Goal: Information Seeking & Learning: Check status

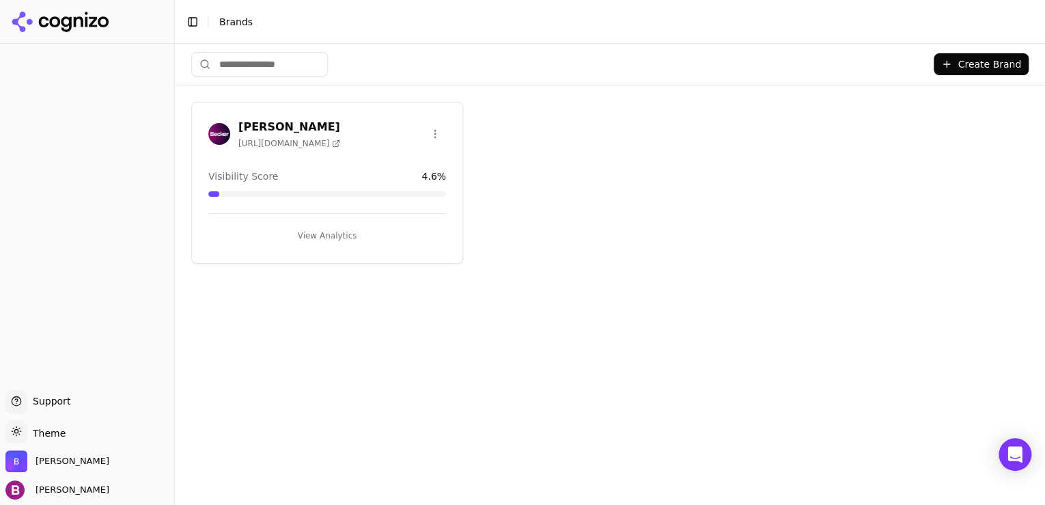
click at [314, 235] on button "View Analytics" at bounding box center [327, 236] width 238 height 22
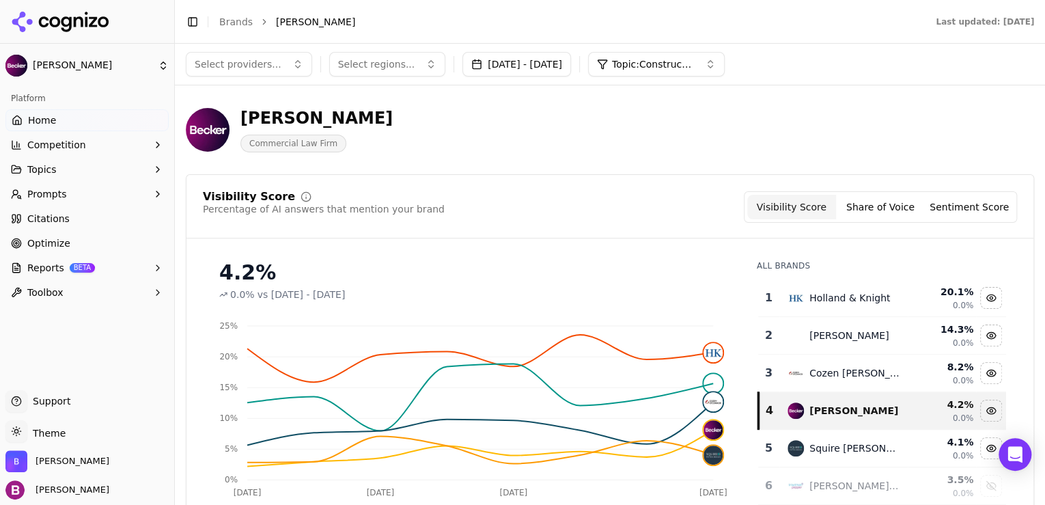
click at [62, 214] on span "Citations" at bounding box center [48, 219] width 42 height 14
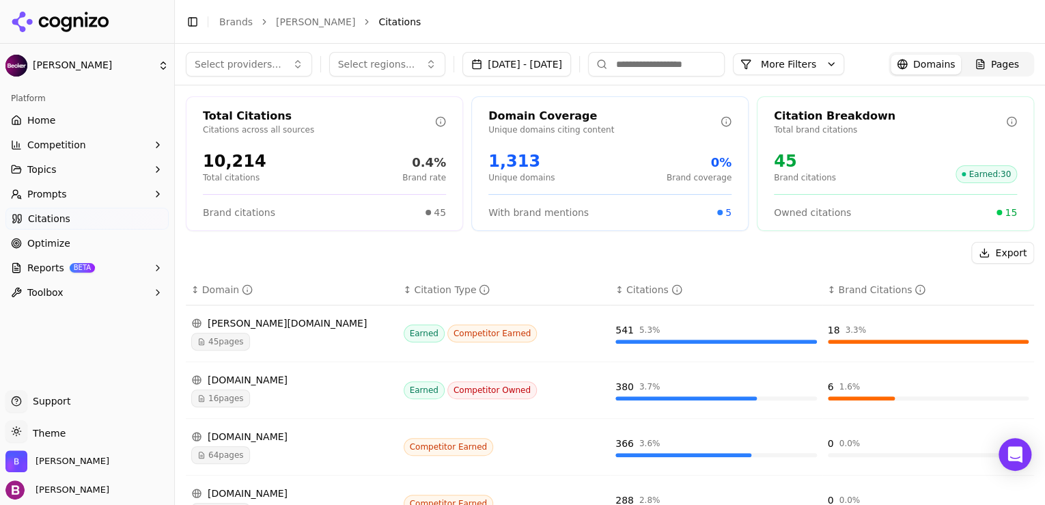
click at [815, 66] on button "More Filters" at bounding box center [788, 64] width 111 height 22
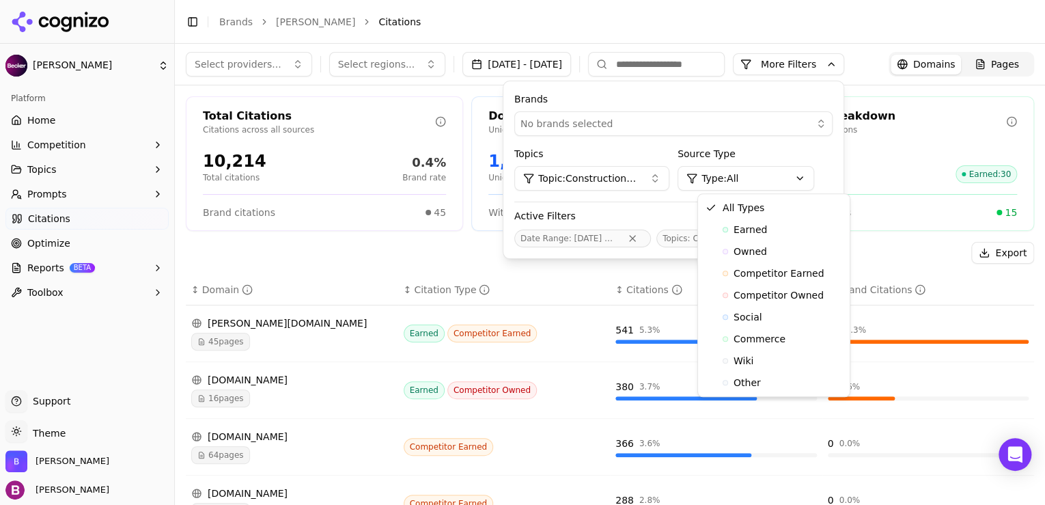
click at [784, 172] on html "[PERSON_NAME] Platform Home Competition Topics Prompts Citations Optimize Repor…" at bounding box center [522, 252] width 1045 height 505
click at [666, 152] on html "[PERSON_NAME] Platform Home Competition Topics Prompts Citations Optimize Repor…" at bounding box center [522, 252] width 1045 height 505
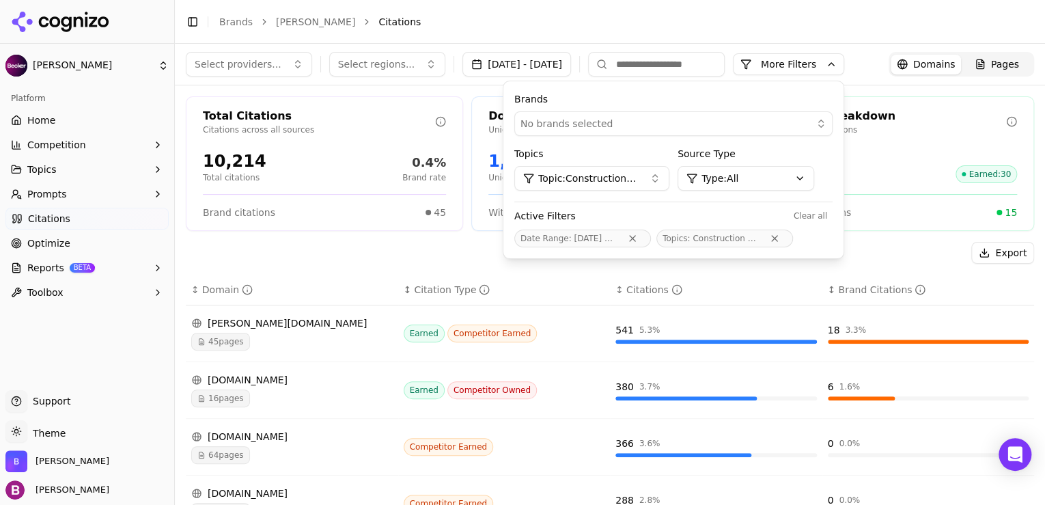
click at [413, 260] on div "Export" at bounding box center [610, 253] width 848 height 22
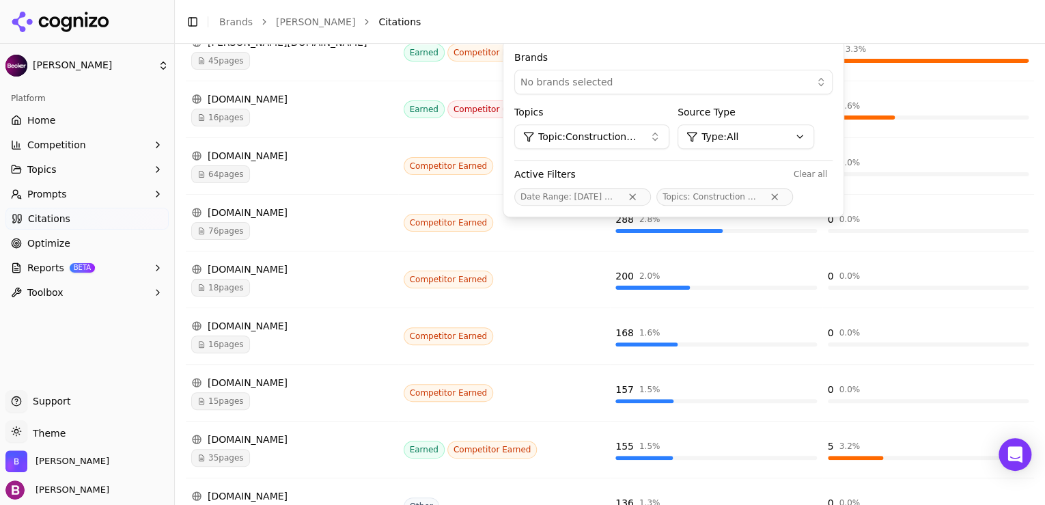
scroll to position [406, 0]
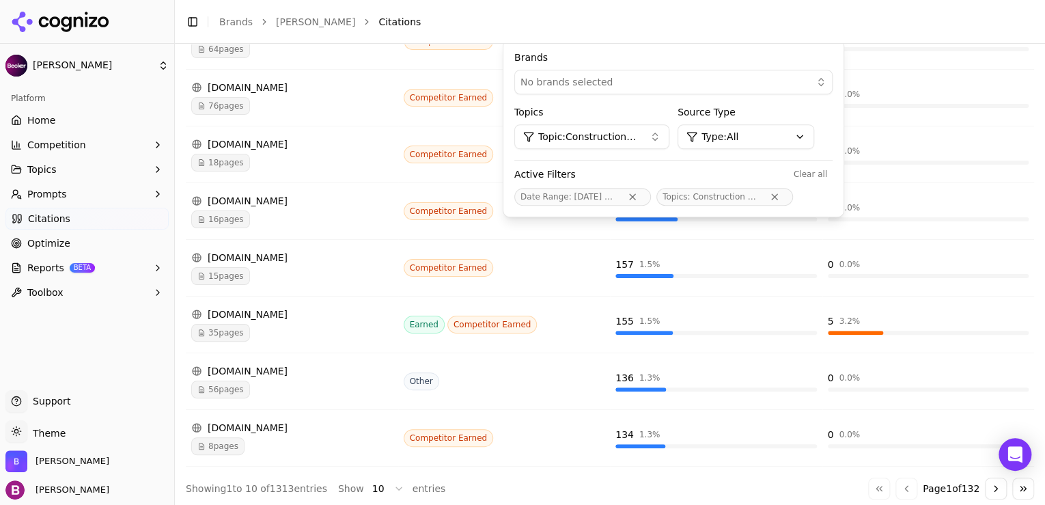
click at [101, 221] on link "Citations" at bounding box center [86, 219] width 163 height 22
click at [142, 148] on button "Competition" at bounding box center [86, 145] width 163 height 22
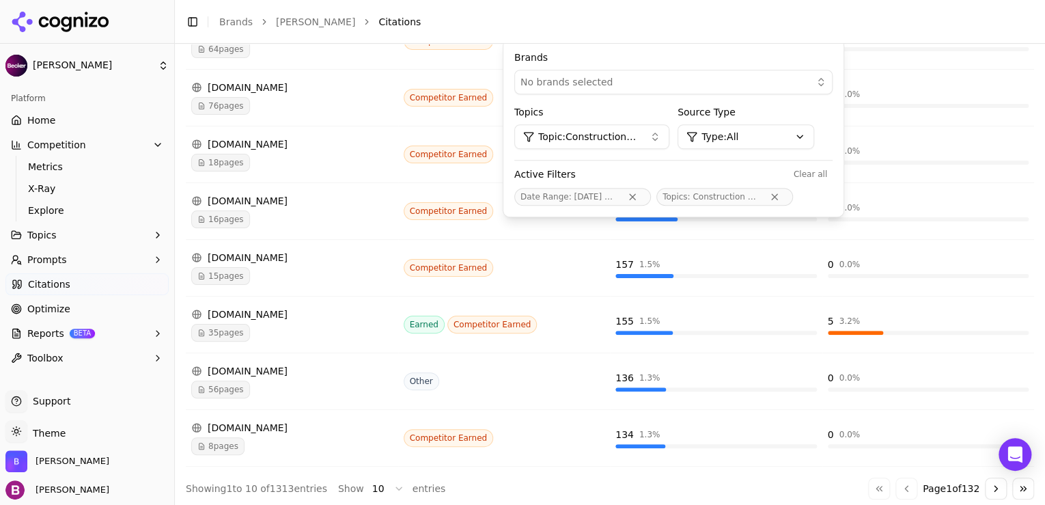
click at [147, 232] on button "Topics" at bounding box center [86, 235] width 163 height 22
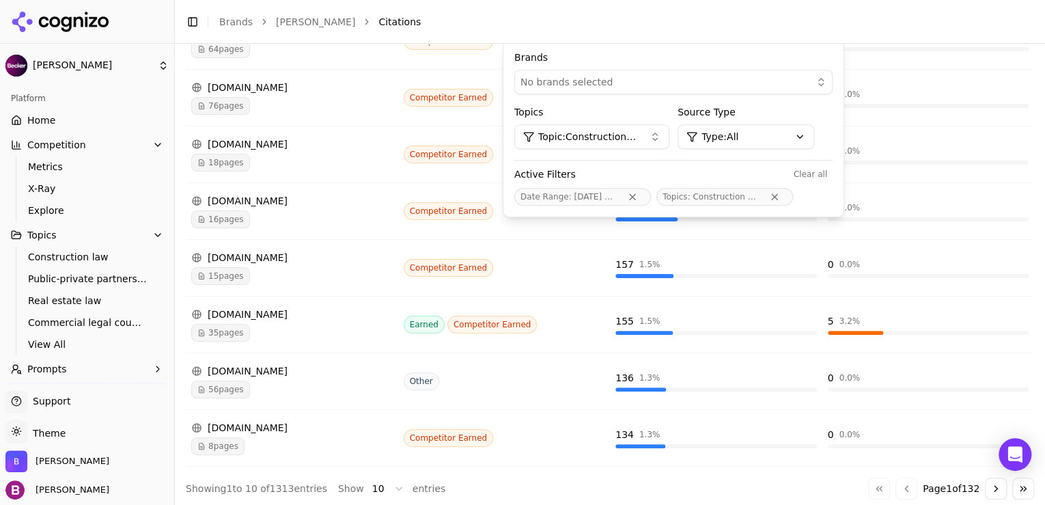
click at [114, 364] on button "Prompts" at bounding box center [86, 369] width 163 height 22
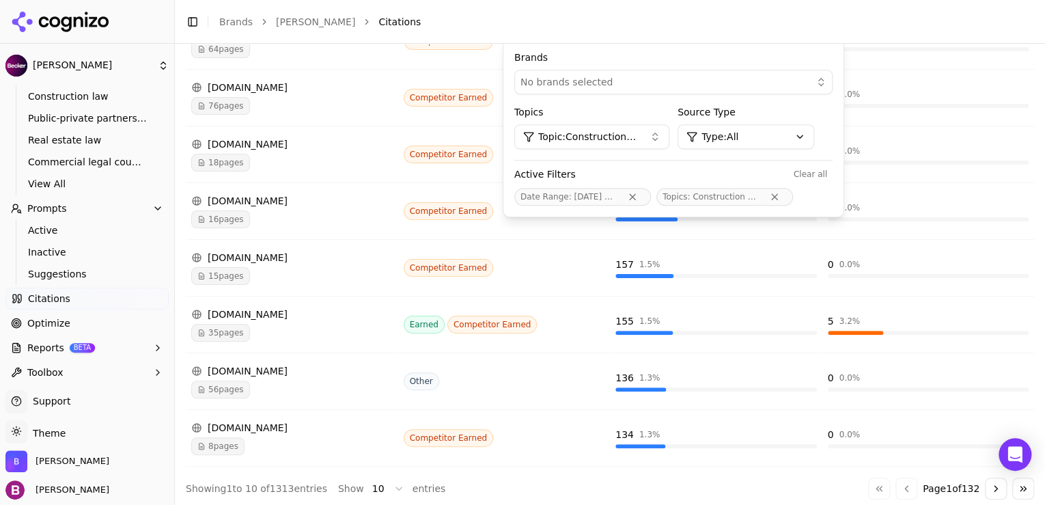
scroll to position [164, 0]
click at [112, 301] on link "Citations" at bounding box center [86, 295] width 163 height 22
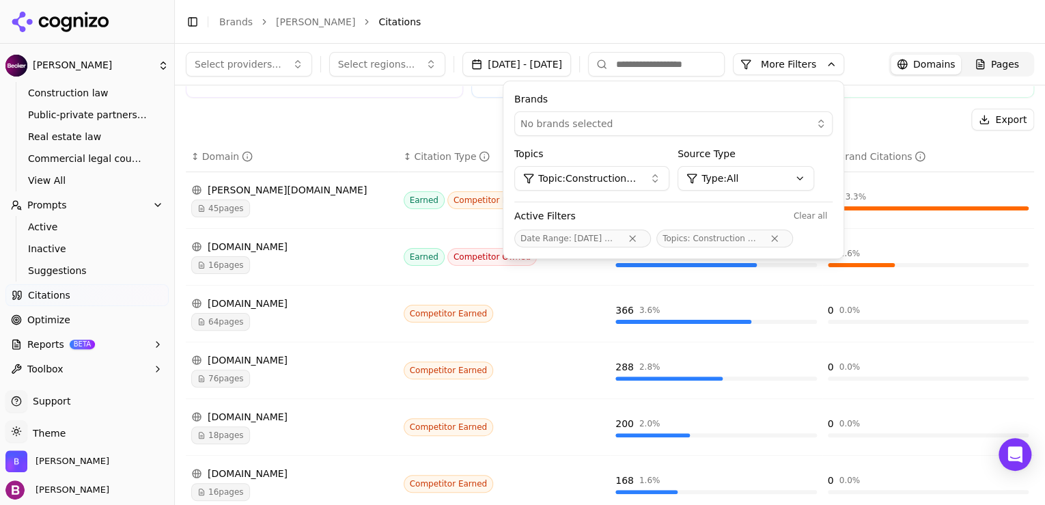
scroll to position [133, 0]
click at [823, 66] on button "More Filters" at bounding box center [788, 64] width 111 height 22
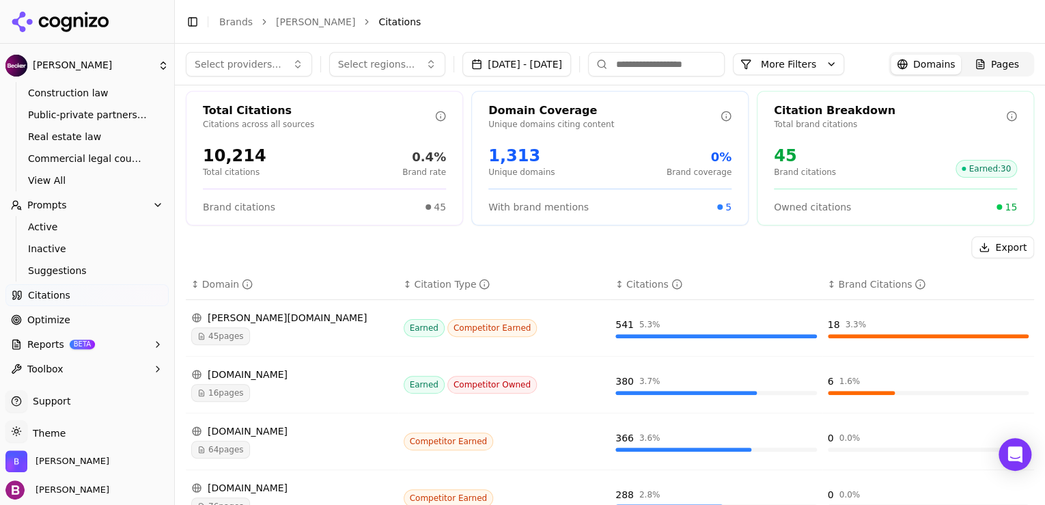
scroll to position [0, 0]
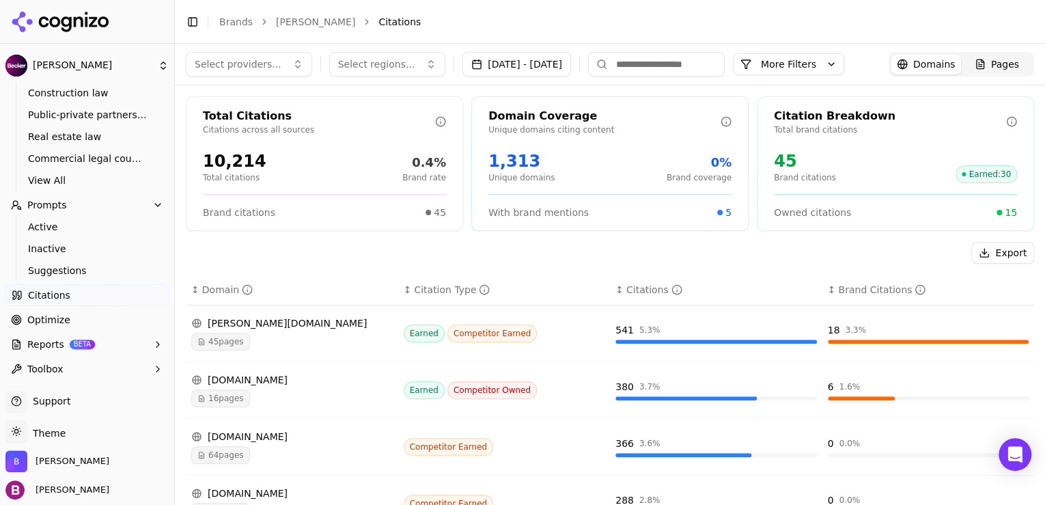
click at [306, 402] on div "16 pages" at bounding box center [292, 398] width 202 height 18
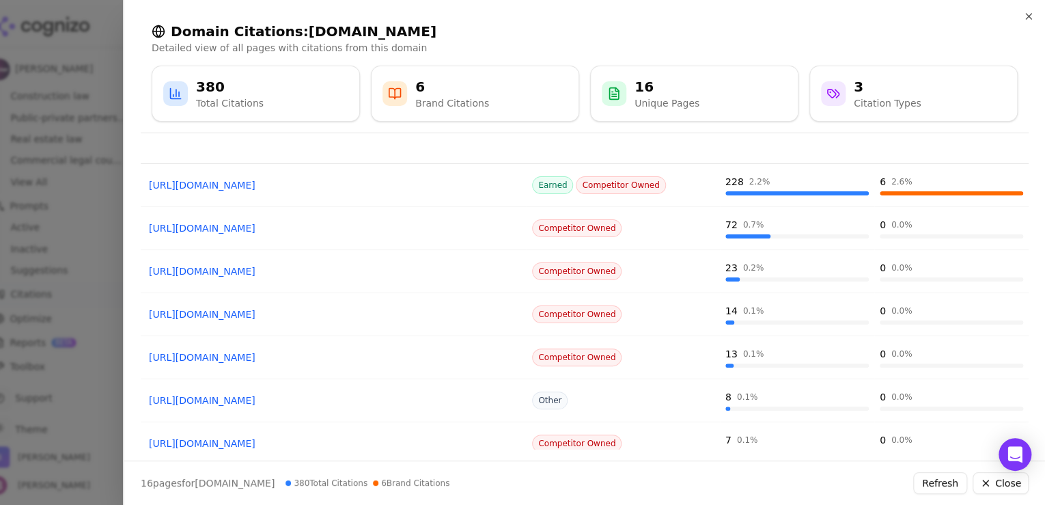
scroll to position [55, 0]
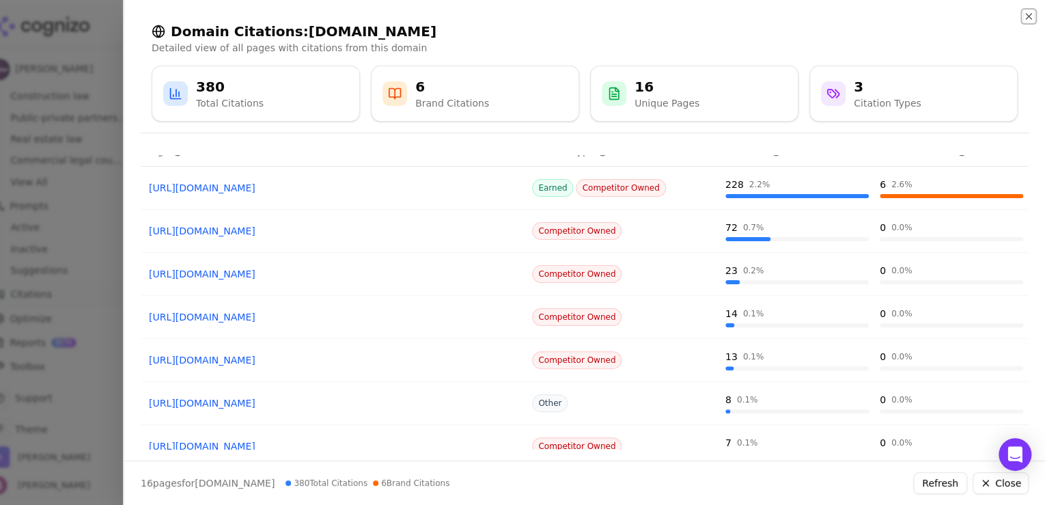
click at [1025, 16] on icon "button" at bounding box center [1028, 16] width 11 height 11
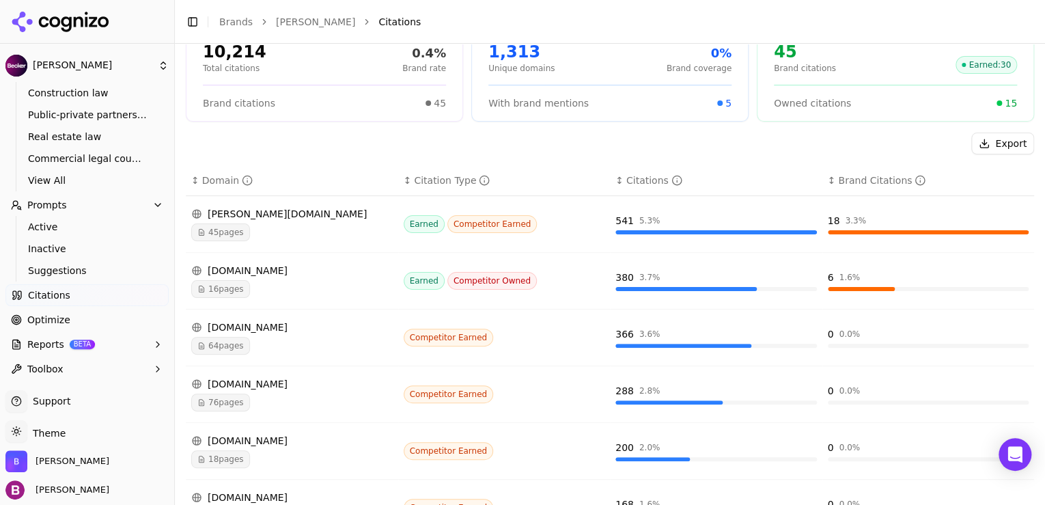
scroll to position [164, 0]
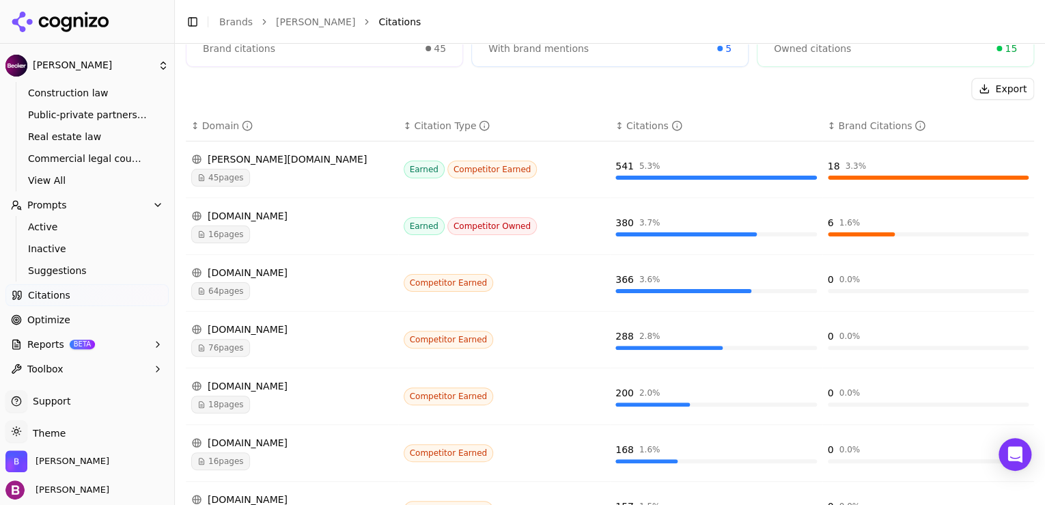
click at [317, 399] on div "18 pages" at bounding box center [292, 405] width 202 height 18
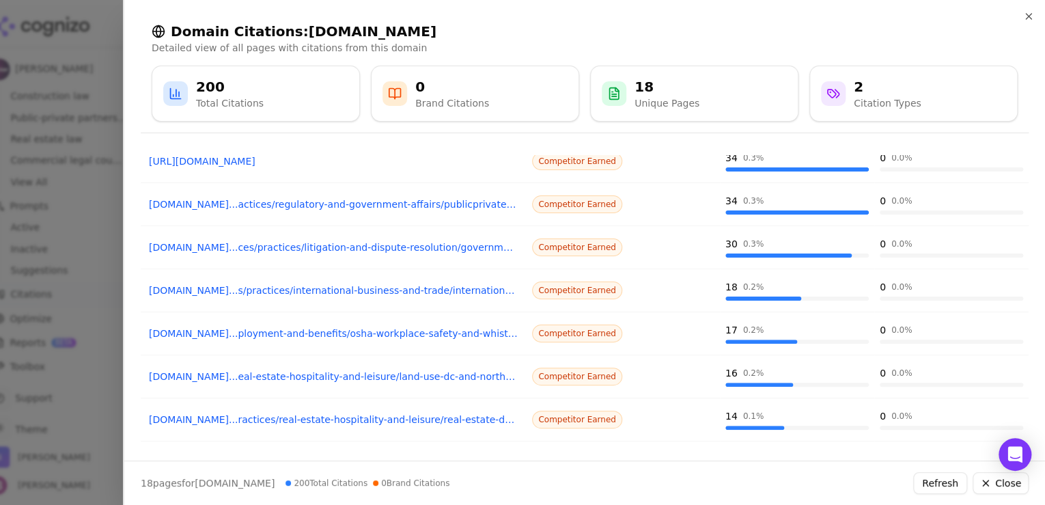
scroll to position [109, 0]
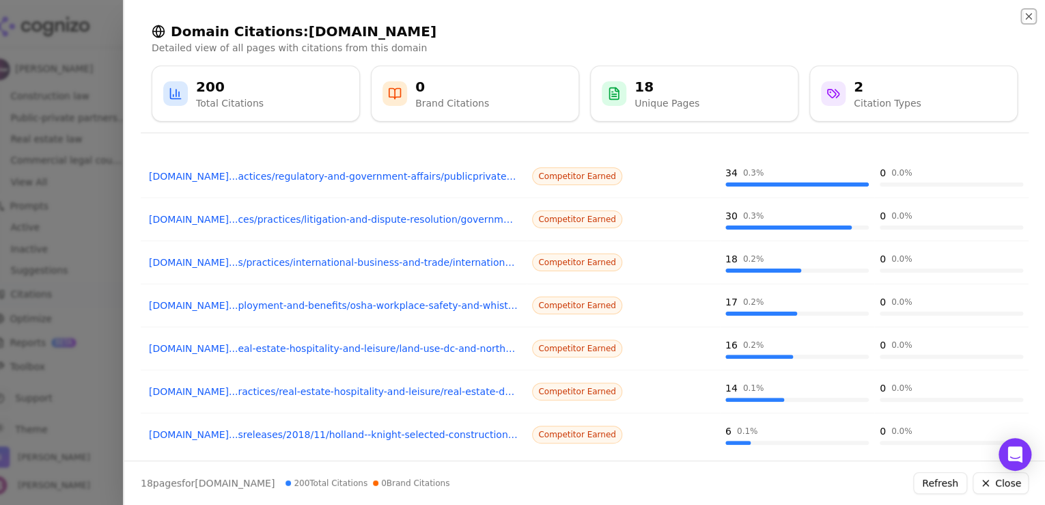
click at [1026, 14] on icon "button" at bounding box center [1028, 16] width 5 height 5
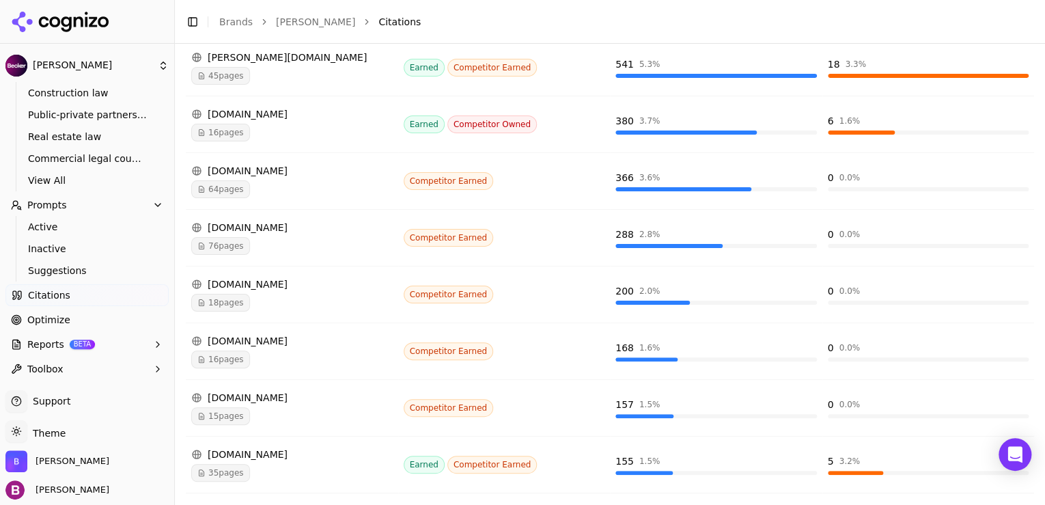
scroll to position [273, 0]
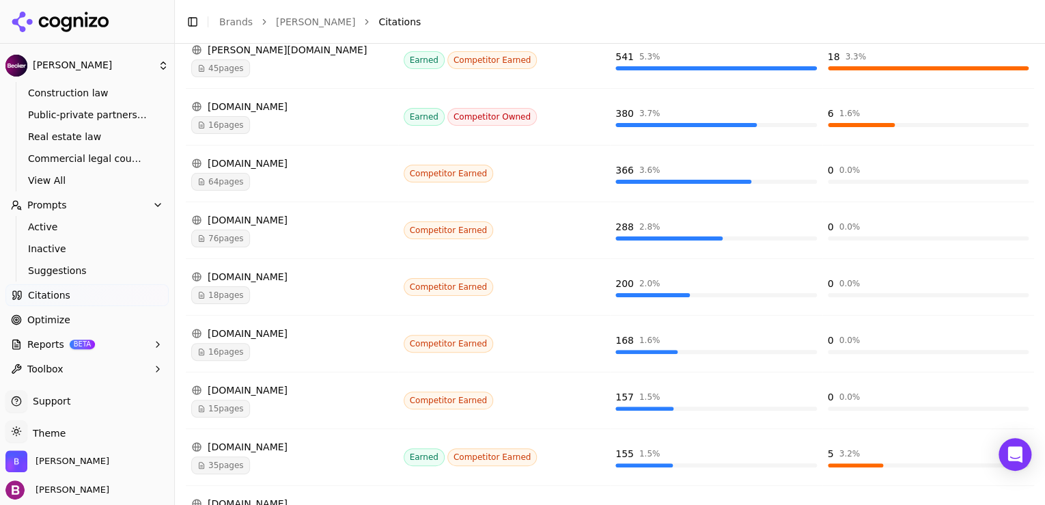
click at [316, 336] on div "[DOMAIN_NAME]" at bounding box center [292, 334] width 202 height 14
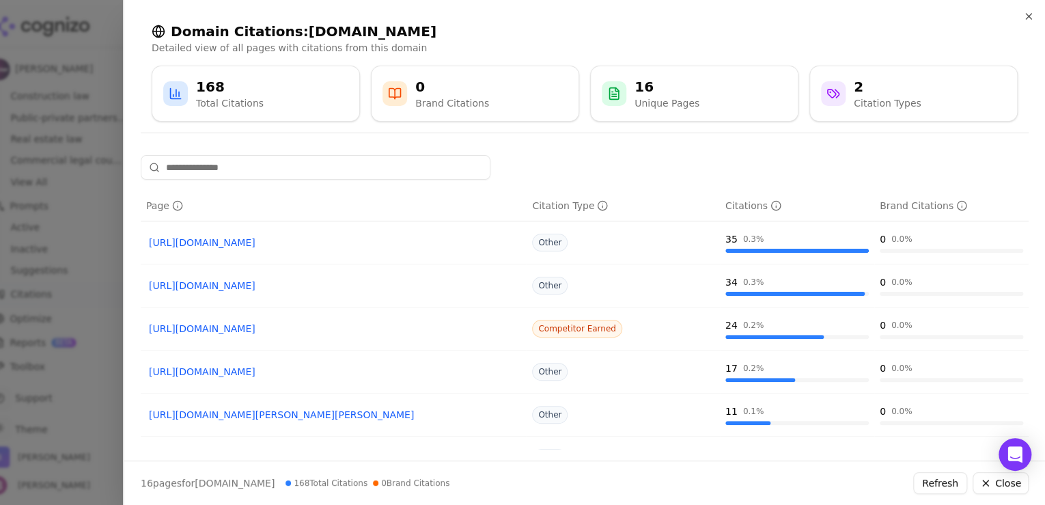
click at [1022, 13] on div "Domain Citations: [DOMAIN_NAME] Detailed view of all pages with citations from …" at bounding box center [585, 72] width 888 height 122
click at [1025, 14] on icon "button" at bounding box center [1028, 16] width 11 height 11
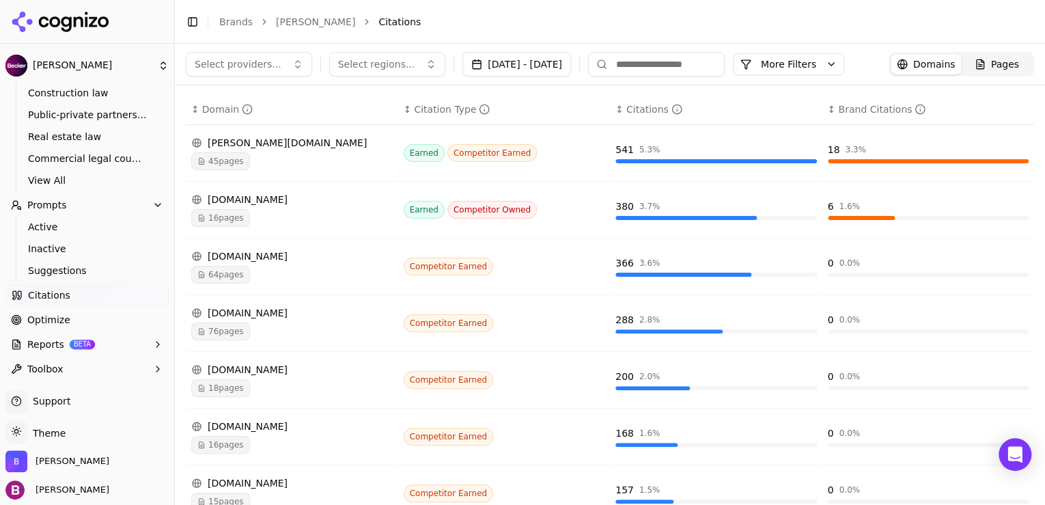
scroll to position [109, 0]
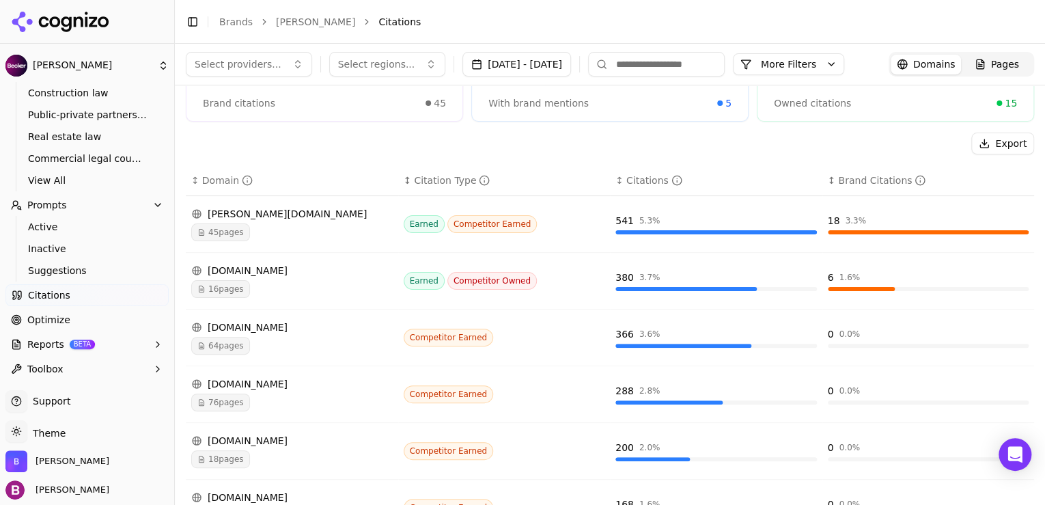
click at [327, 275] on div "[DOMAIN_NAME]" at bounding box center [292, 271] width 202 height 14
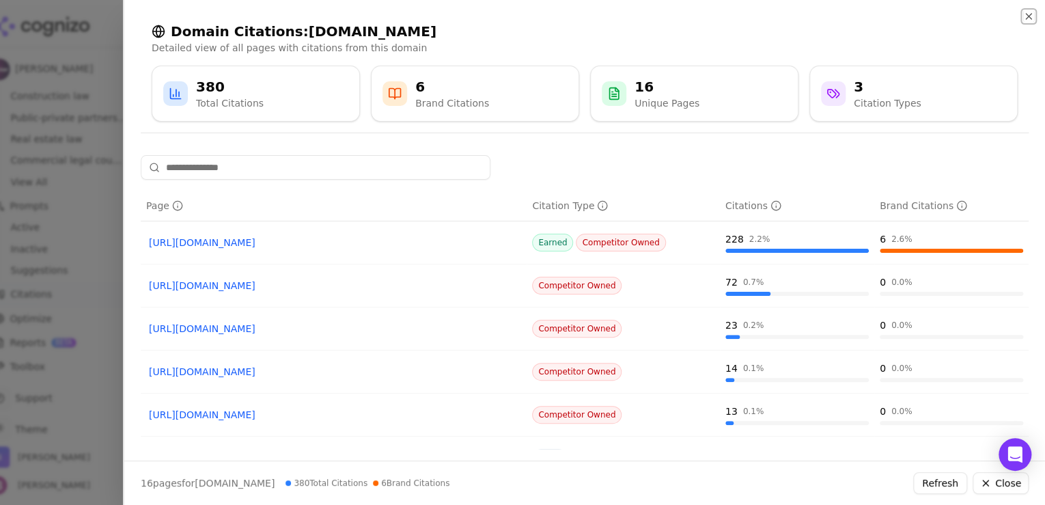
click at [1027, 16] on icon "button" at bounding box center [1028, 16] width 5 height 5
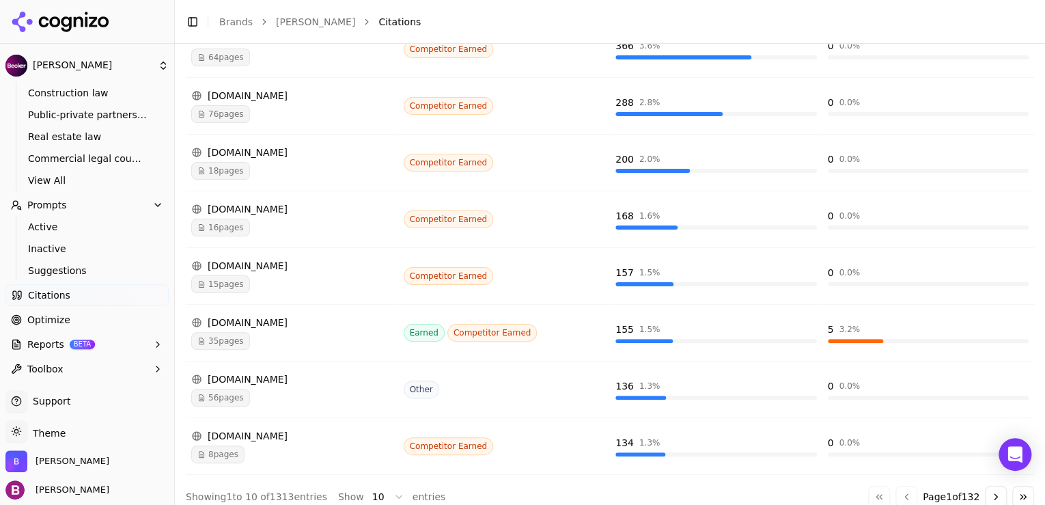
scroll to position [406, 0]
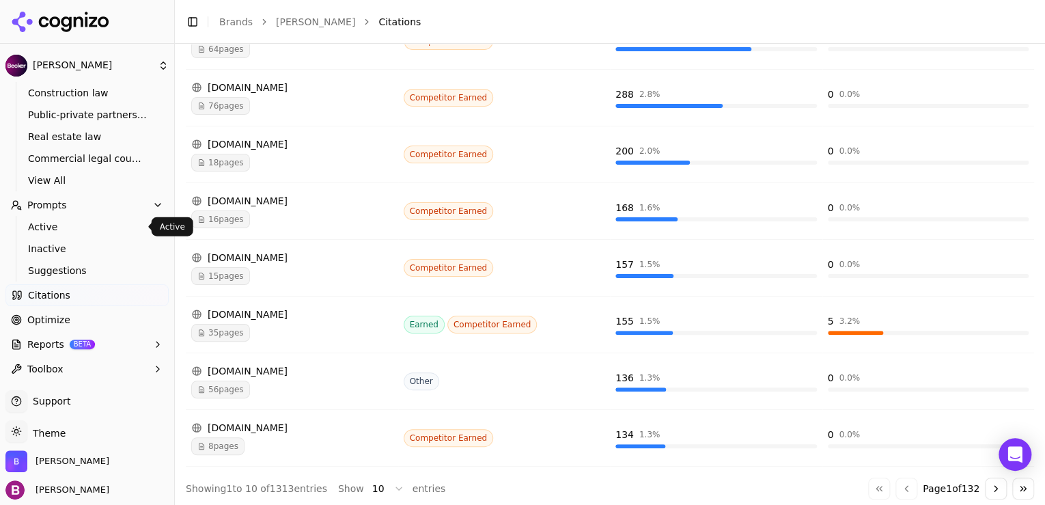
click at [105, 225] on span "Active" at bounding box center [87, 227] width 119 height 14
